Goal: Transaction & Acquisition: Book appointment/travel/reservation

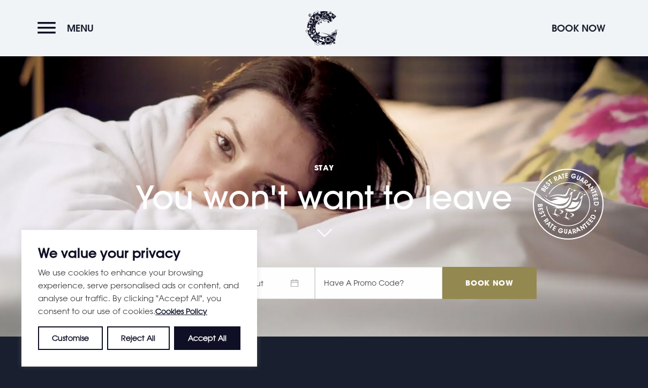
scroll to position [57, 0]
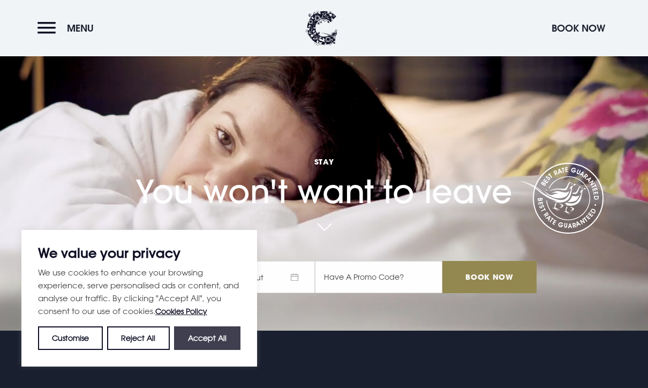
click at [212, 350] on button "Accept All" at bounding box center [207, 338] width 66 height 24
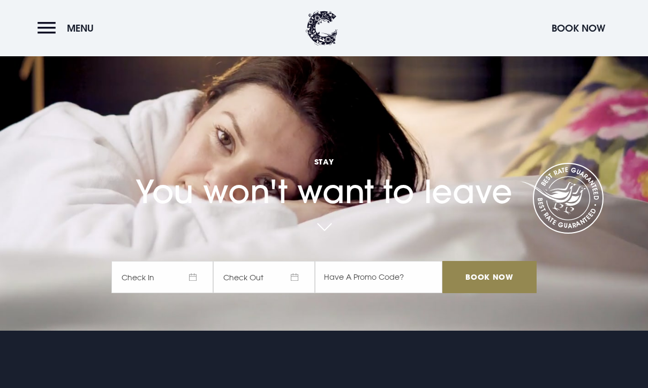
checkbox input "true"
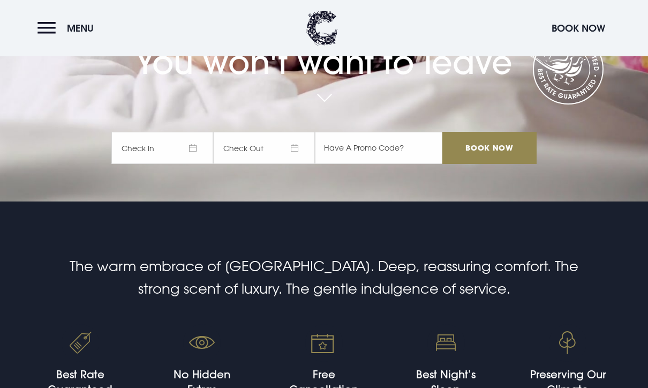
click at [142, 164] on span "Check In" at bounding box center [162, 148] width 102 height 32
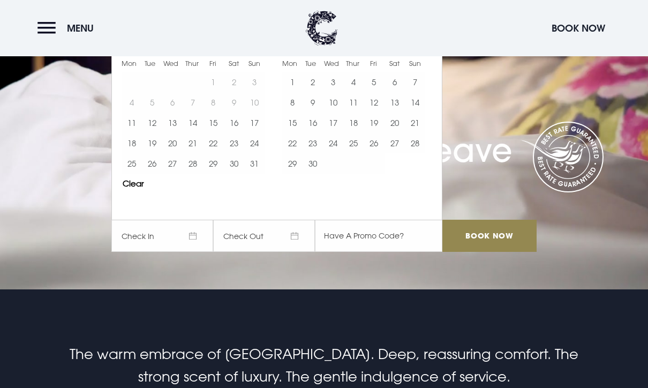
scroll to position [98, 0]
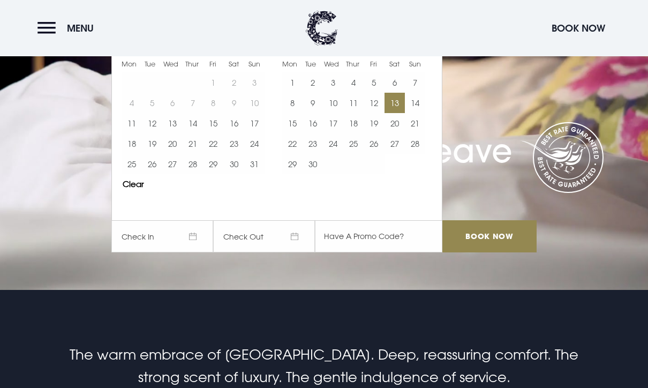
click at [392, 113] on button "13" at bounding box center [394, 103] width 20 height 20
click at [411, 113] on button "14" at bounding box center [415, 103] width 20 height 20
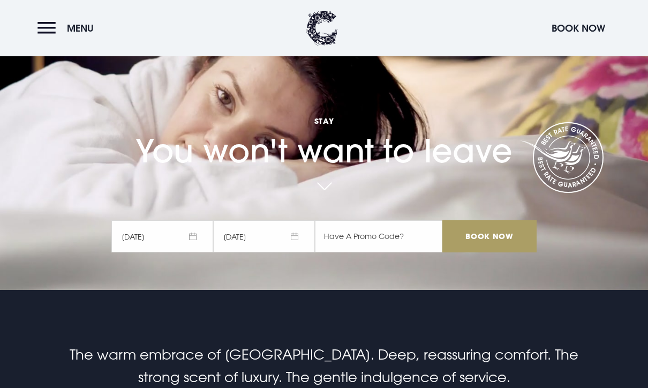
click at [492, 252] on input "Book Now" at bounding box center [489, 236] width 94 height 32
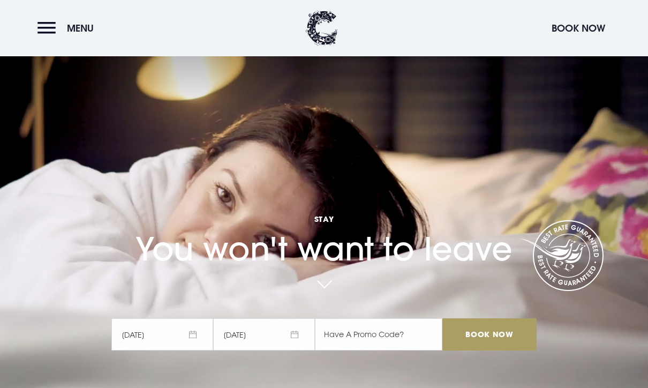
scroll to position [133, 0]
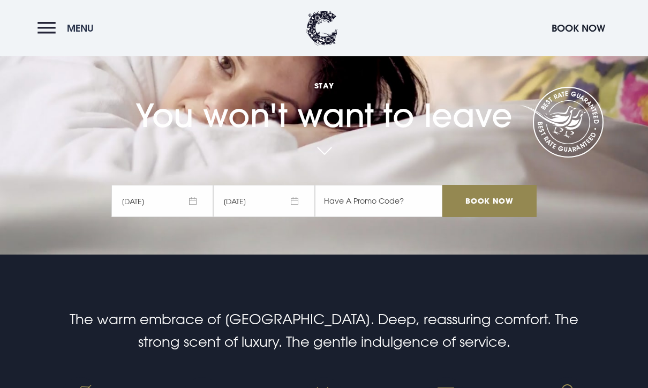
click at [54, 31] on button "Menu" at bounding box center [68, 28] width 62 height 23
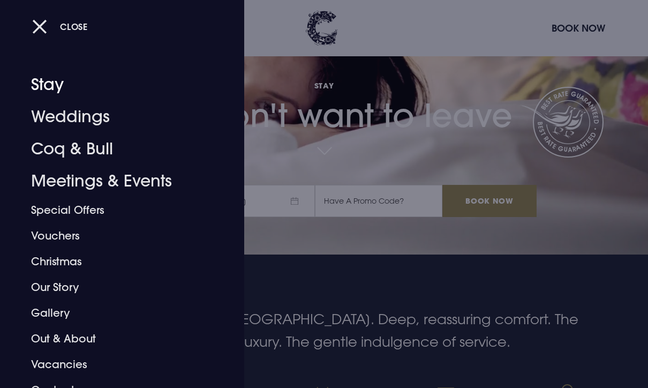
click at [46, 83] on link "Stay" at bounding box center [115, 85] width 168 height 32
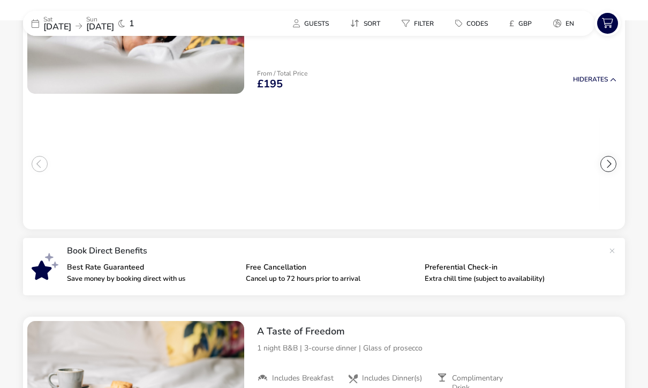
scroll to position [135, 0]
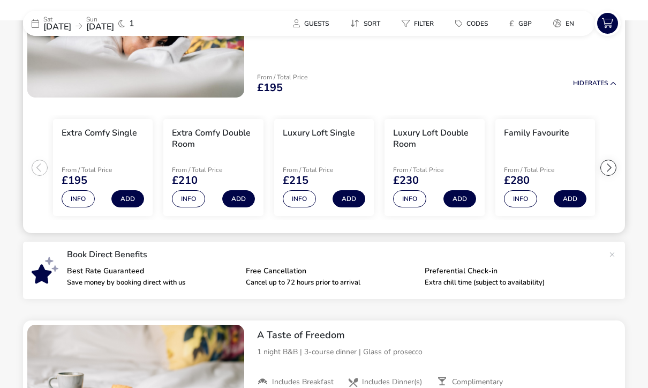
click at [615, 163] on div at bounding box center [608, 168] width 16 height 16
click at [618, 164] on ul "Extra Comfy Single From / Total Price £195 Info Add Extra Comfy Double Room Fro…" at bounding box center [324, 168] width 602 height 132
click at [609, 163] on ul "Extra Comfy Single From / Total Price £195 Info Add Extra Comfy Double Room Fro…" at bounding box center [324, 168] width 602 height 132
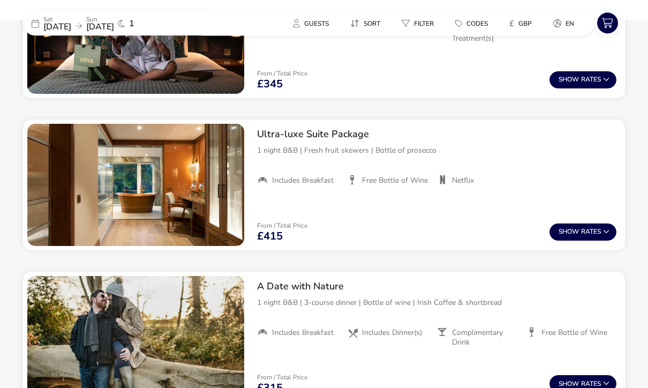
scroll to position [803, 0]
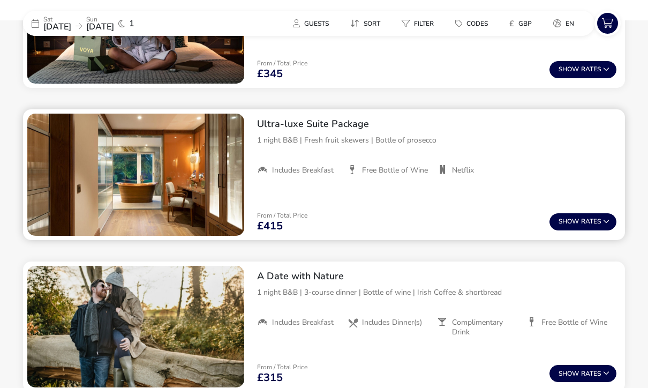
click at [90, 177] on img "1 / 1" at bounding box center [135, 175] width 217 height 122
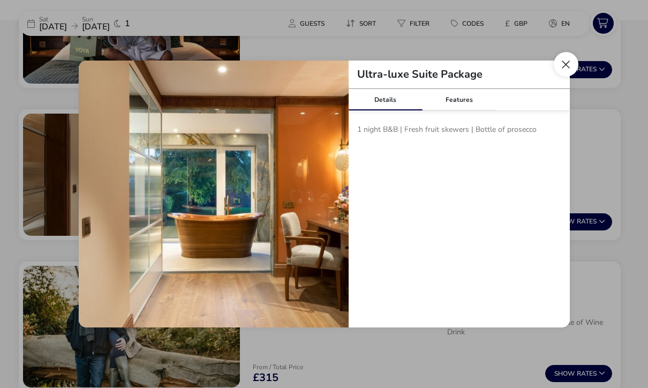
click at [572, 77] on button "Close modal" at bounding box center [566, 64] width 25 height 25
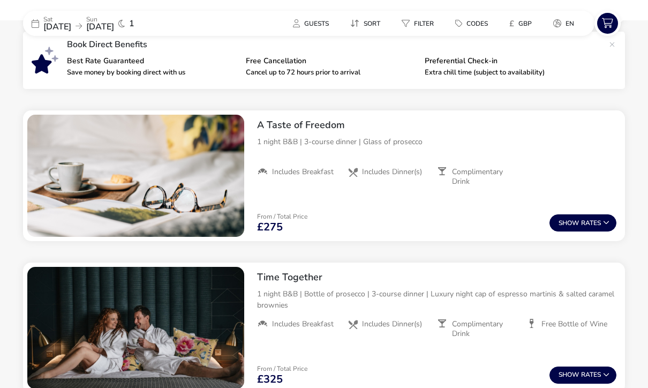
scroll to position [320, 0]
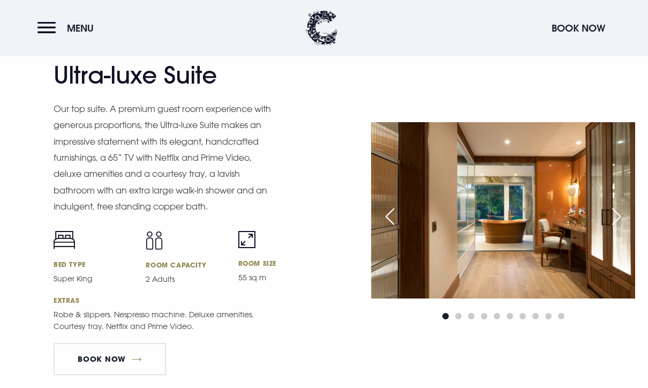
scroll to position [1442, 0]
click at [618, 228] on div "Next slide" at bounding box center [616, 217] width 27 height 24
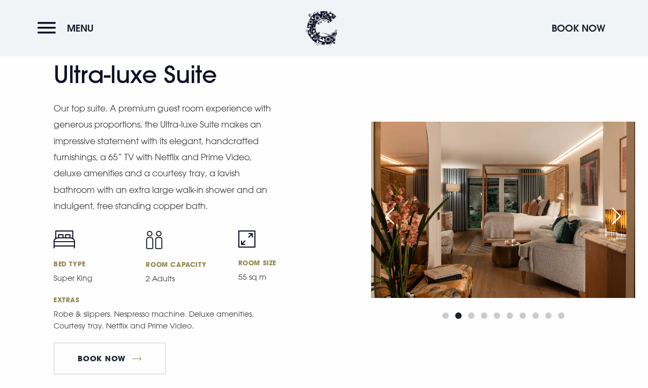
click at [621, 228] on div "Next slide" at bounding box center [616, 216] width 27 height 24
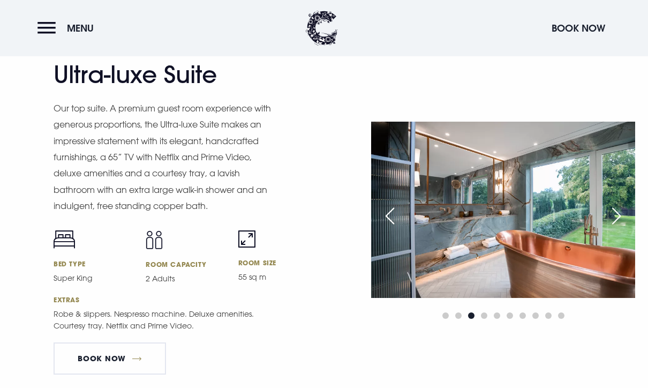
click at [625, 228] on div "Next slide" at bounding box center [616, 216] width 27 height 24
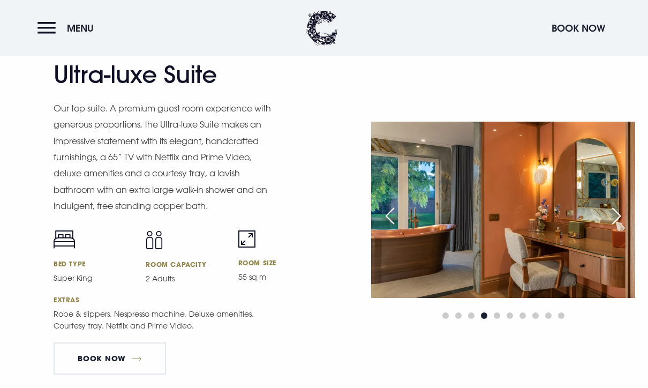
click at [625, 228] on div "Next slide" at bounding box center [616, 216] width 27 height 24
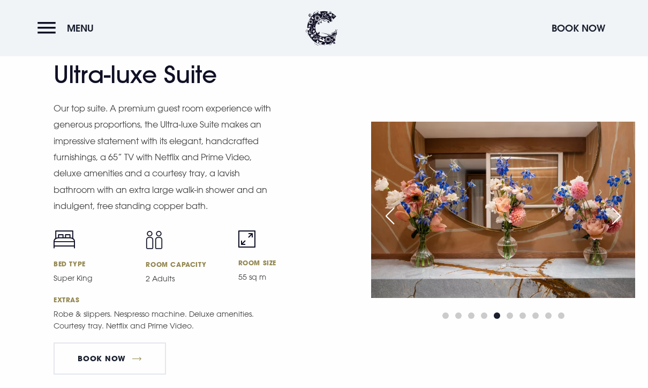
click at [628, 228] on div "Next slide" at bounding box center [616, 216] width 27 height 24
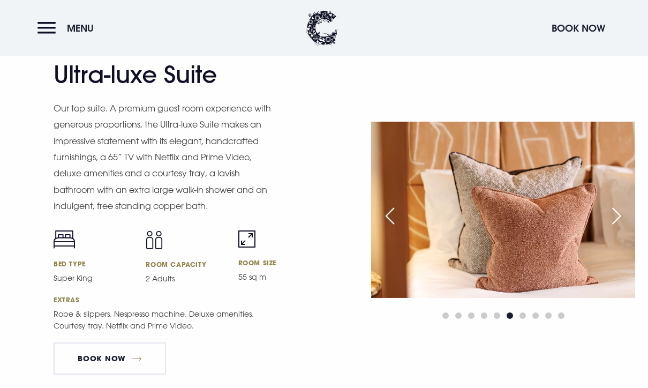
click at [629, 228] on div "Next slide" at bounding box center [616, 216] width 27 height 24
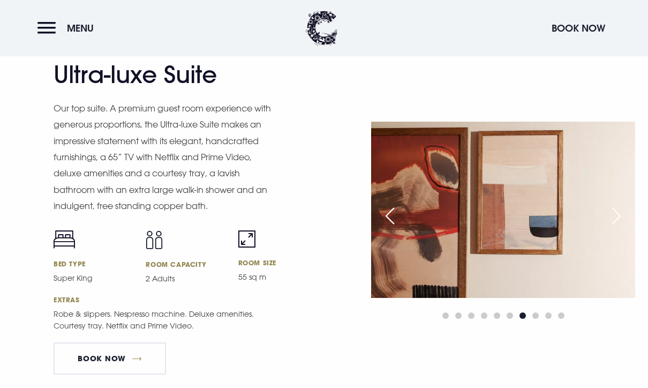
click at [625, 228] on div "Next slide" at bounding box center [616, 216] width 27 height 24
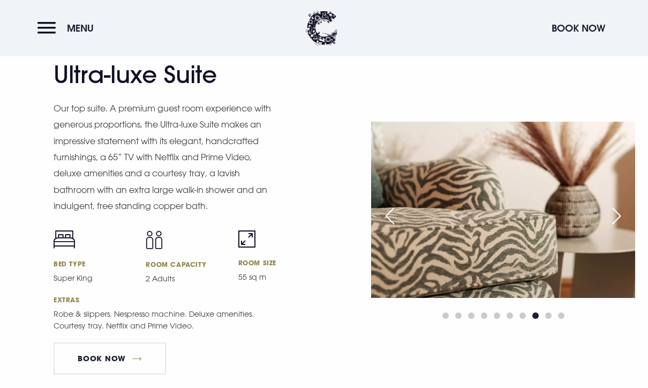
click at [628, 228] on div "Next slide" at bounding box center [616, 216] width 27 height 24
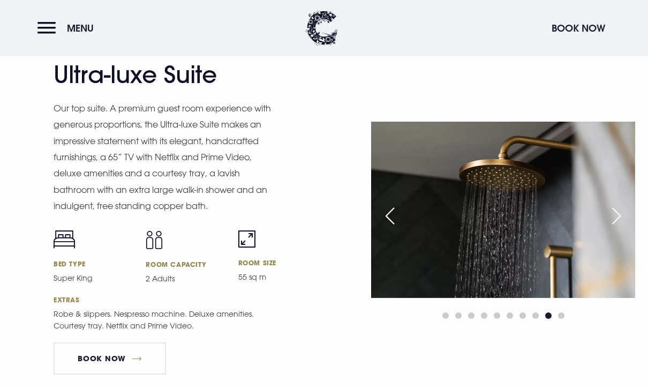
click at [629, 228] on div "Next slide" at bounding box center [616, 216] width 27 height 24
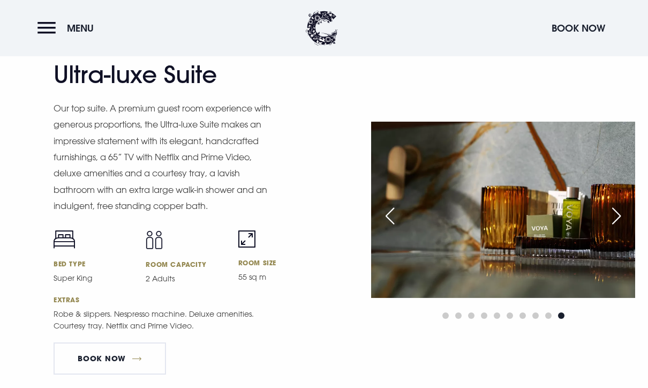
click at [628, 228] on div "Next slide" at bounding box center [616, 216] width 27 height 24
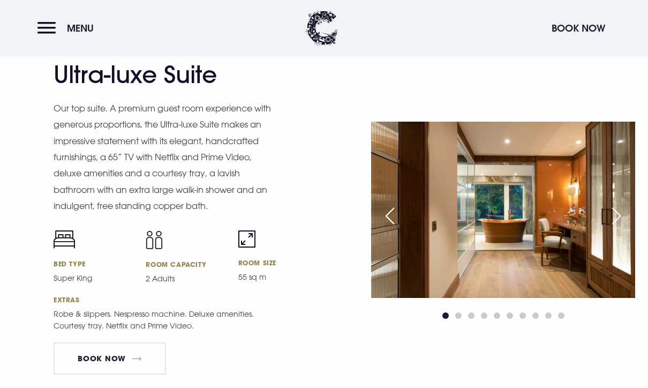
click at [629, 228] on div "Next slide" at bounding box center [616, 216] width 27 height 24
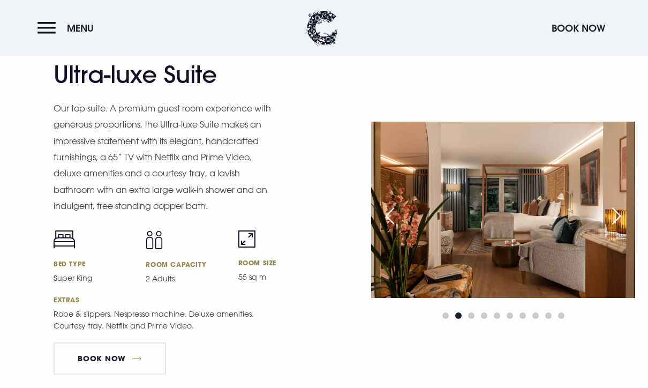
click at [630, 239] on img at bounding box center [503, 210] width 264 height 176
click at [629, 228] on div "Next slide" at bounding box center [616, 216] width 27 height 24
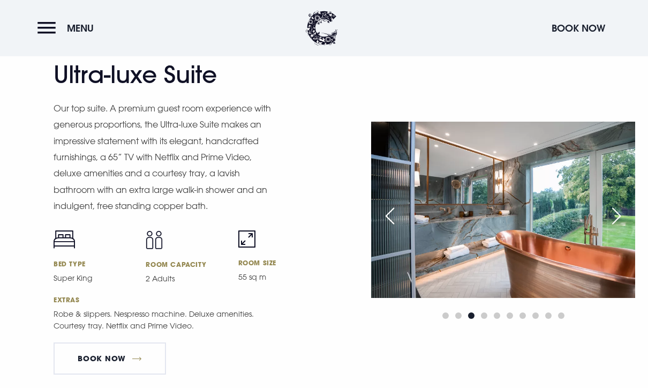
click at [628, 228] on div "Next slide" at bounding box center [616, 216] width 27 height 24
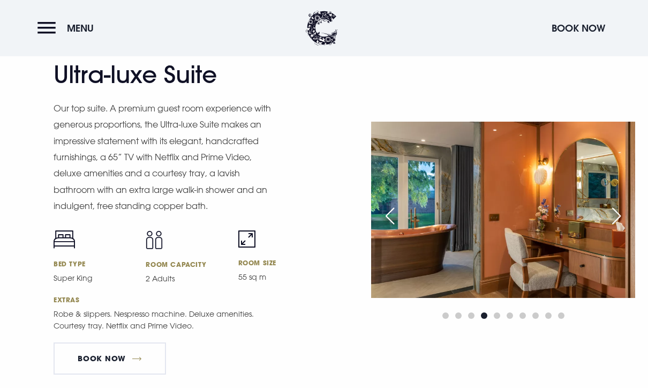
click at [630, 239] on img at bounding box center [503, 210] width 264 height 176
click at [621, 228] on div "Next slide" at bounding box center [616, 216] width 27 height 24
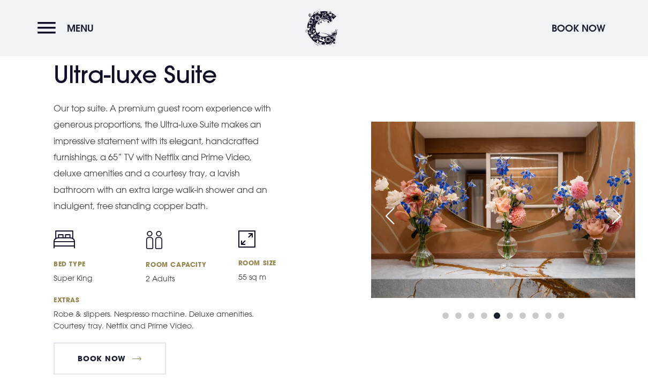
click at [622, 228] on div "Next slide" at bounding box center [616, 216] width 27 height 24
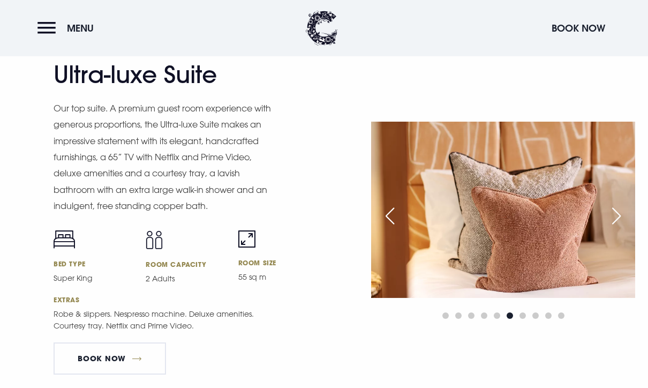
click at [624, 228] on div "Next slide" at bounding box center [616, 216] width 27 height 24
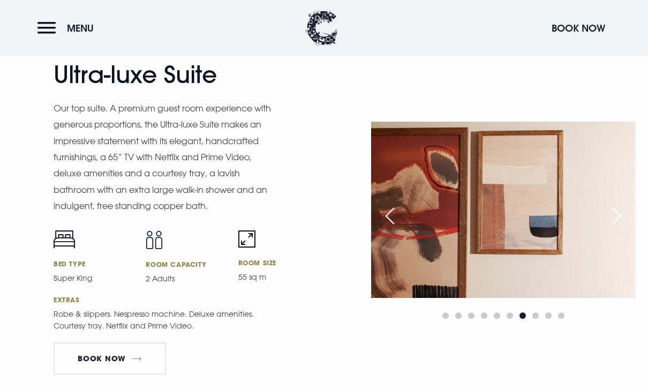
click at [624, 228] on div "Next slide" at bounding box center [616, 216] width 27 height 24
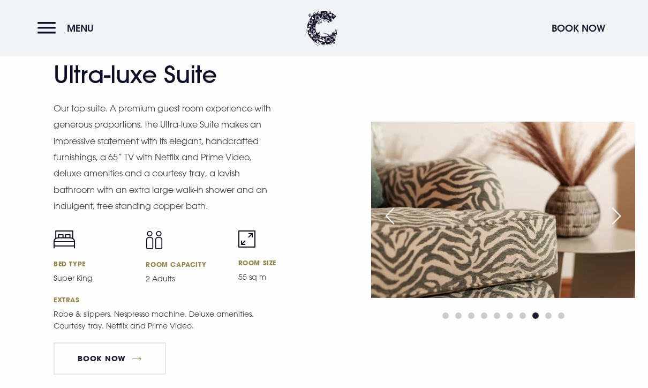
click at [628, 228] on div "Next slide" at bounding box center [616, 216] width 27 height 24
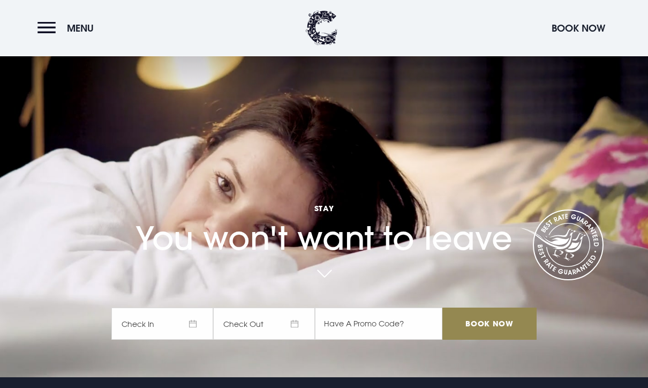
scroll to position [0, 0]
